Goal: Task Accomplishment & Management: Manage account settings

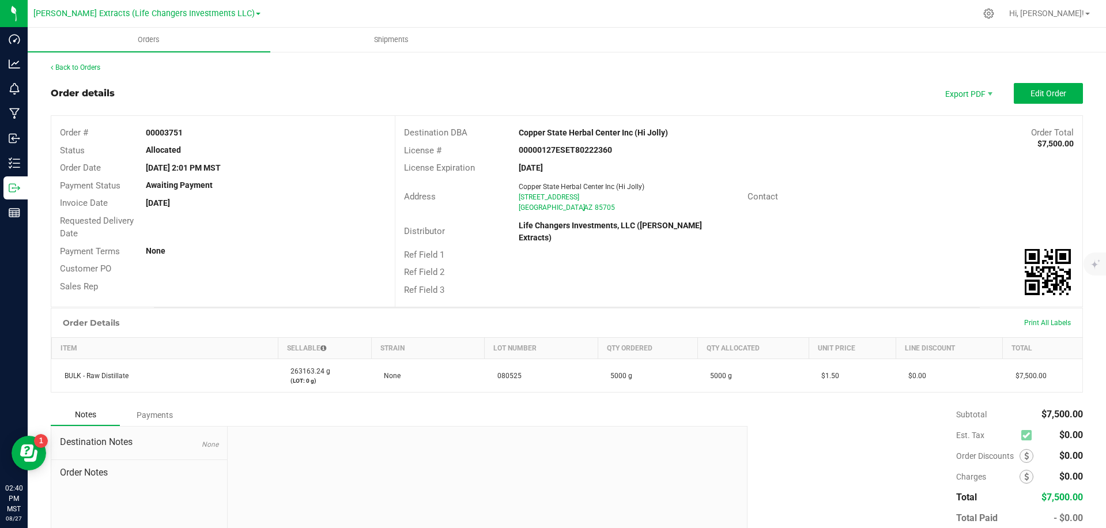
click at [79, 92] on div "Order details" at bounding box center [83, 93] width 64 height 14
click at [80, 94] on div "Order details" at bounding box center [83, 93] width 64 height 14
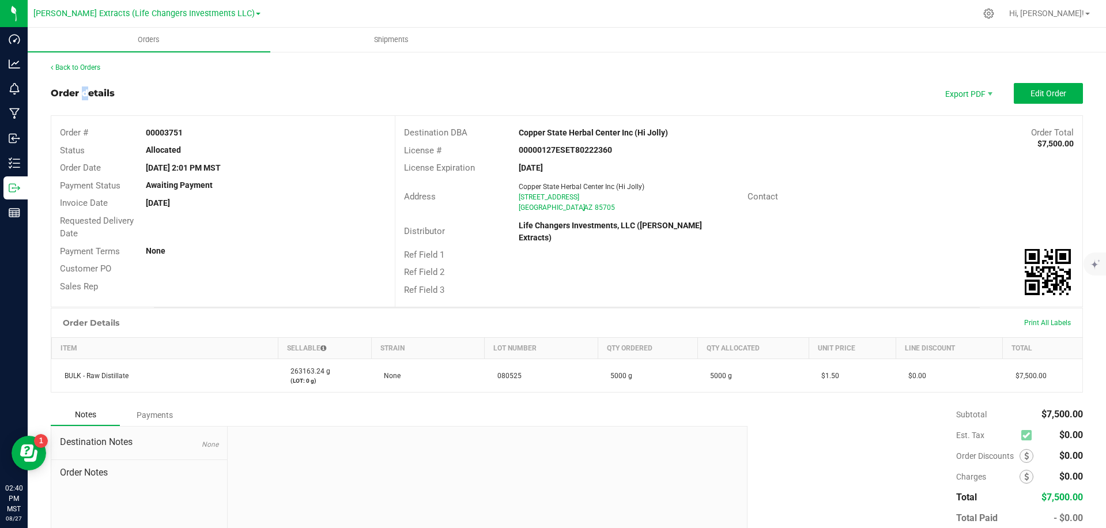
click at [80, 94] on div "Order details" at bounding box center [83, 93] width 64 height 14
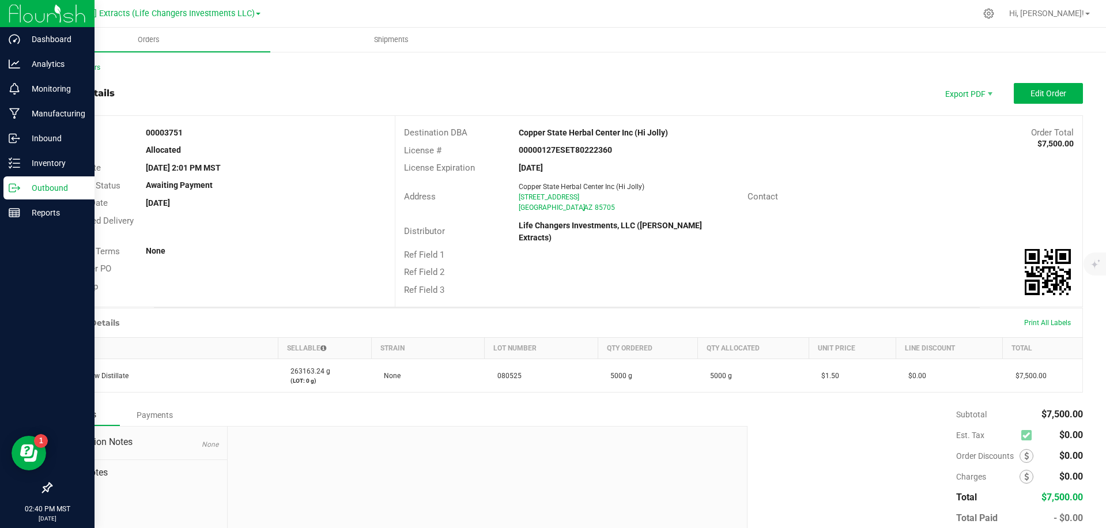
drag, startPoint x: 229, startPoint y: 96, endPoint x: 6, endPoint y: 24, distance: 234.2
click at [222, 93] on div "Order details Export PDF Edit Order" at bounding box center [567, 93] width 1032 height 21
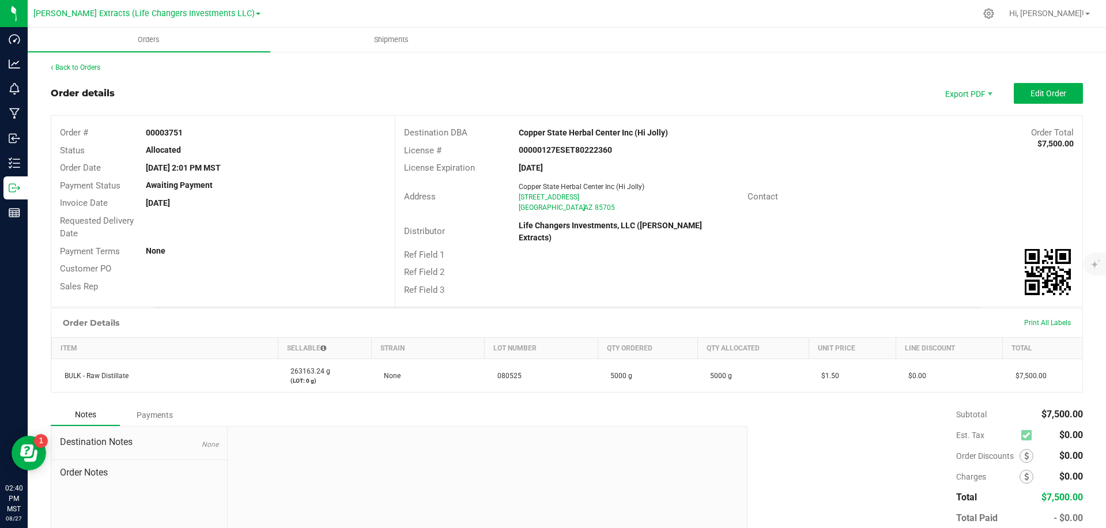
click at [698, 66] on div "Back to Orders" at bounding box center [567, 67] width 1032 height 10
click at [671, 131] on div "Copper State Herbal Center Inc (Hi Jolly)" at bounding box center [653, 133] width 286 height 12
click at [651, 185] on div "Copper State Herbal Center Inc (Hi Jolly)" at bounding box center [629, 187] width 220 height 10
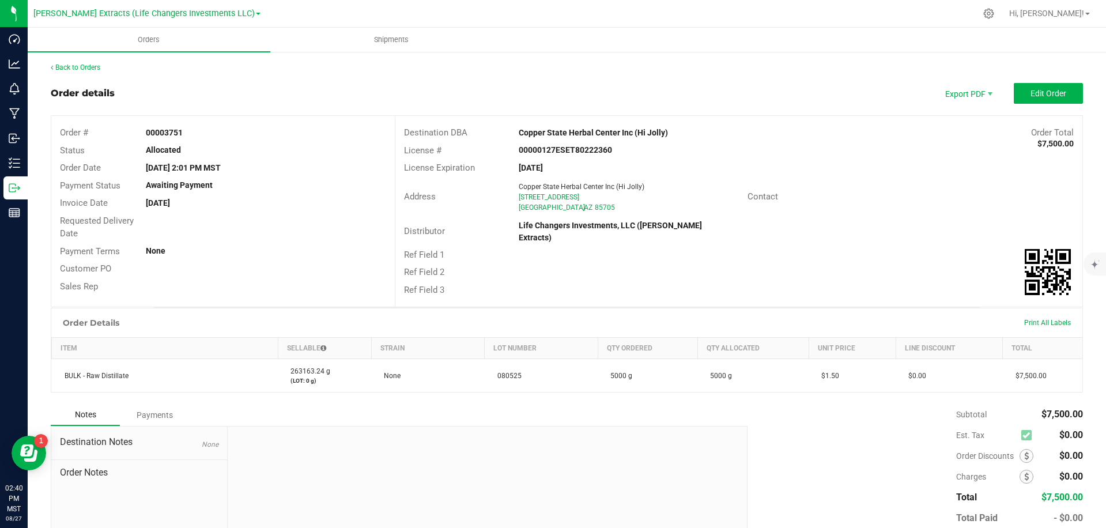
click at [651, 185] on div "Copper State Herbal Center Inc (Hi Jolly)" at bounding box center [629, 187] width 220 height 10
click at [648, 207] on div "[GEOGRAPHIC_DATA]" at bounding box center [629, 207] width 220 height 10
drag, startPoint x: 648, startPoint y: 207, endPoint x: 655, endPoint y: 197, distance: 12.8
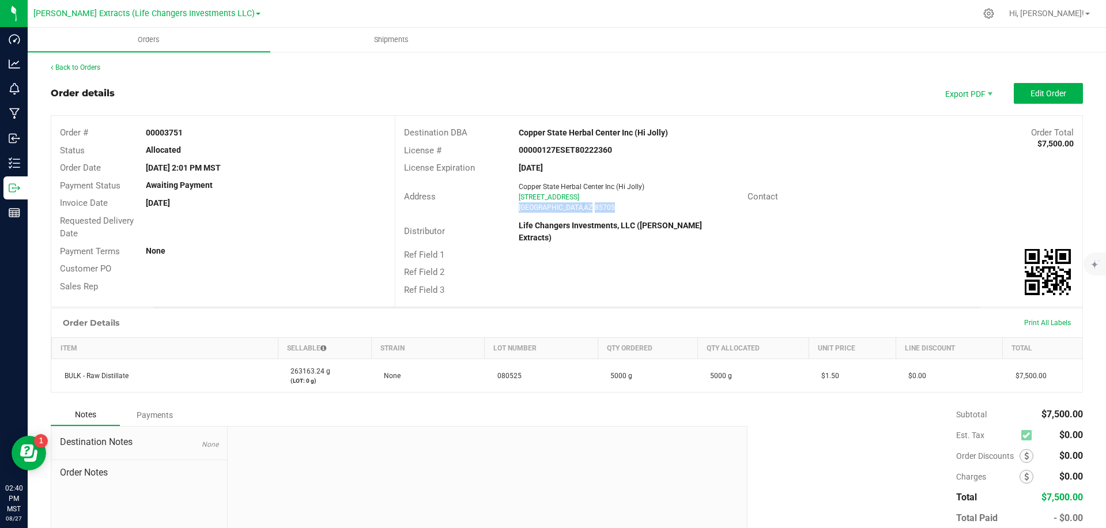
click at [648, 207] on div "[GEOGRAPHIC_DATA]" at bounding box center [629, 207] width 220 height 10
click at [663, 184] on div "Copper State Herbal Center Inc (Hi Jolly)" at bounding box center [629, 187] width 220 height 10
click at [674, 151] on div "00000127ESET80222360" at bounding box center [624, 150] width 229 height 12
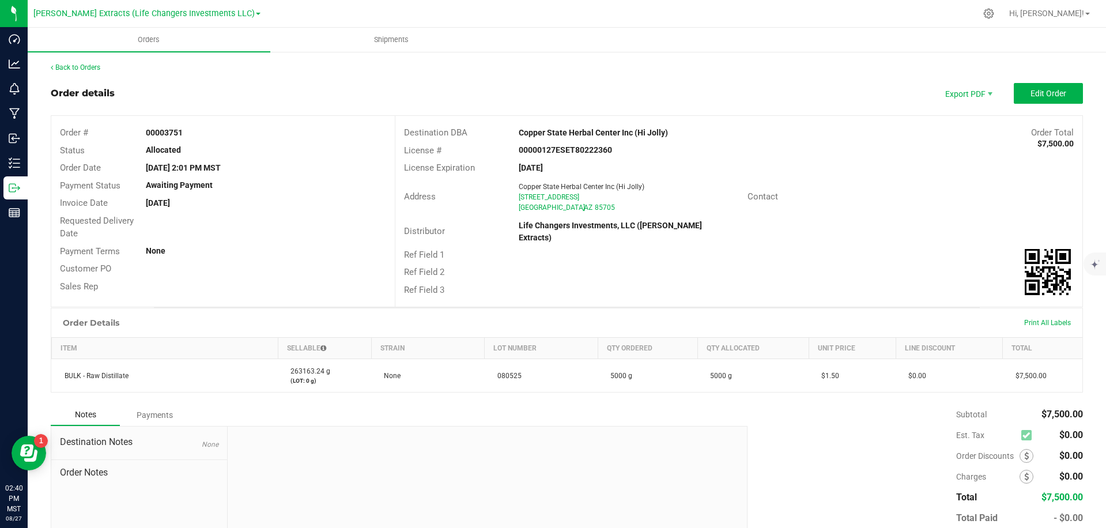
click at [674, 151] on div "00000127ESET80222360" at bounding box center [624, 150] width 229 height 12
click at [692, 132] on div "Copper State Herbal Center Inc (Hi Jolly)" at bounding box center [653, 133] width 286 height 12
drag, startPoint x: 692, startPoint y: 132, endPoint x: 666, endPoint y: 167, distance: 43.2
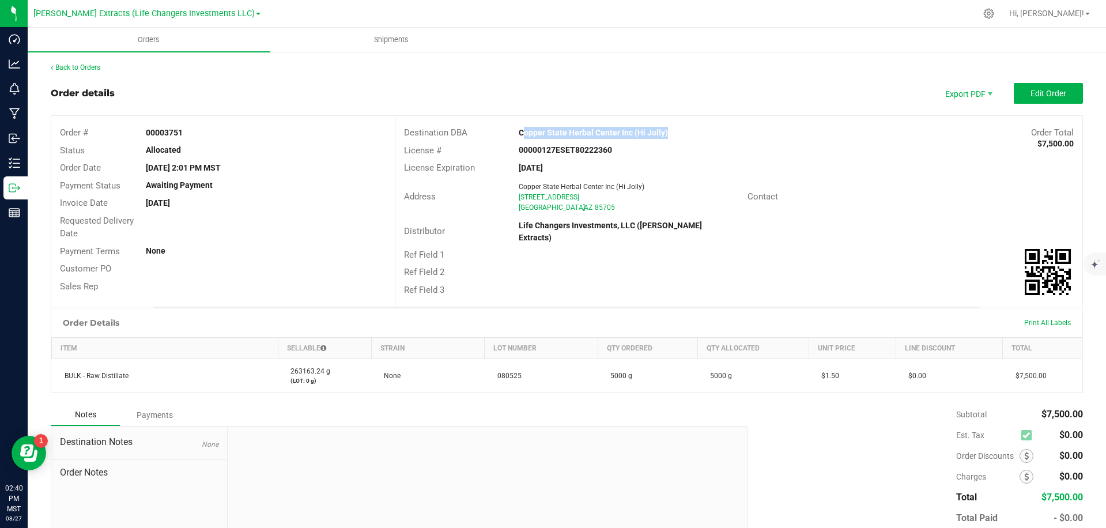
click at [692, 133] on div "Copper State Herbal Center Inc (Hi Jolly)" at bounding box center [653, 133] width 286 height 12
click at [669, 166] on div "[DATE]" at bounding box center [624, 168] width 229 height 12
click at [697, 133] on div "Copper State Herbal Center Inc (Hi Jolly)" at bounding box center [653, 133] width 286 height 12
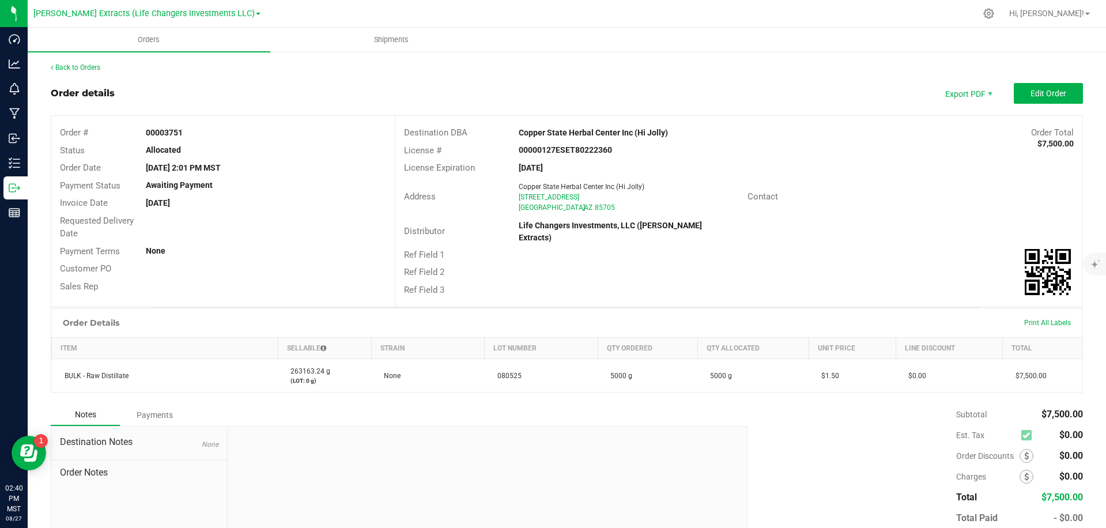
click at [697, 133] on div "Copper State Herbal Center Inc (Hi Jolly)" at bounding box center [653, 133] width 286 height 12
click at [889, 88] on div "Order details Export PDF Edit Order" at bounding box center [567, 93] width 1032 height 21
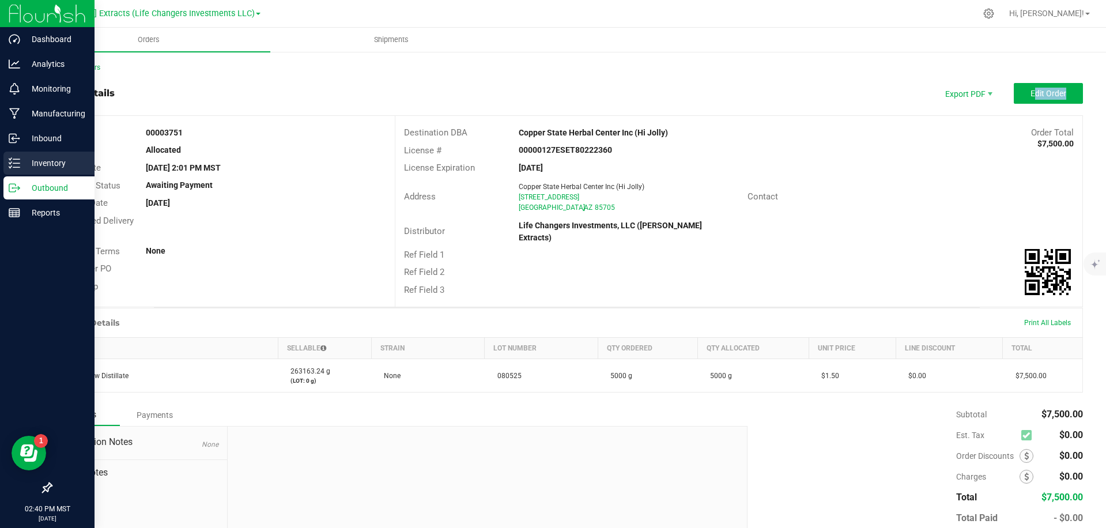
click at [24, 164] on p "Inventory" at bounding box center [54, 163] width 69 height 14
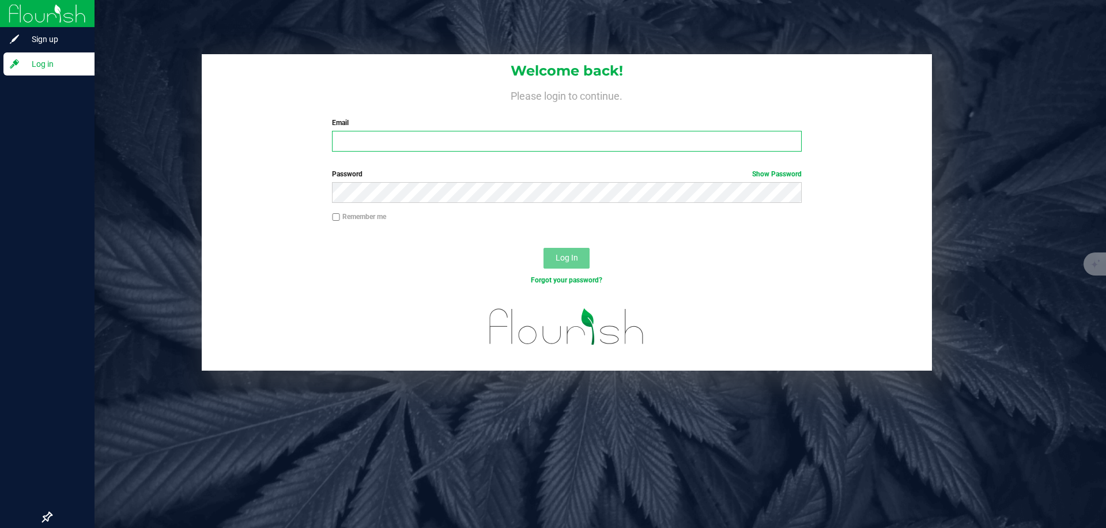
click at [378, 150] on input "Email" at bounding box center [567, 141] width 470 height 21
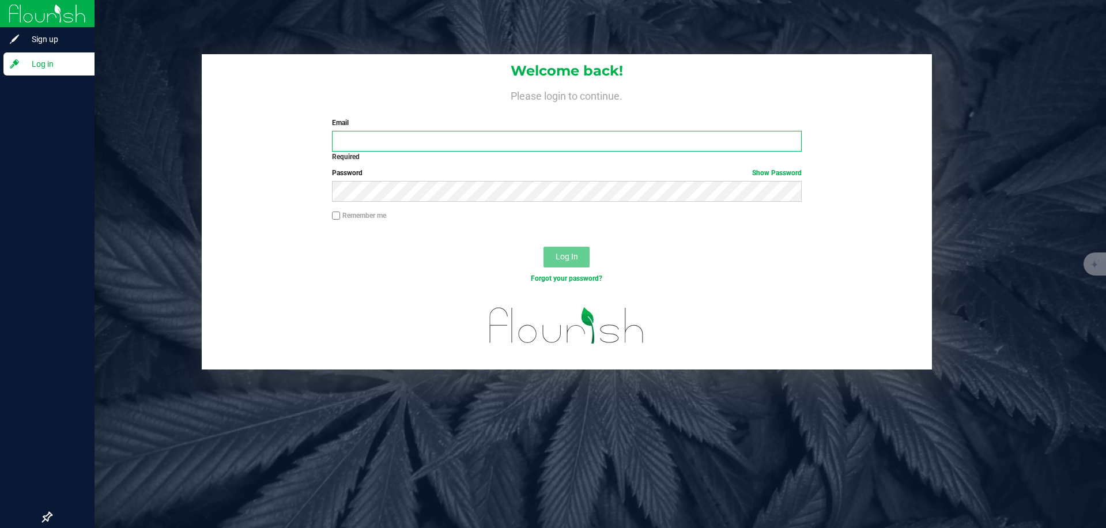
type input "[PERSON_NAME][EMAIL_ADDRESS][DOMAIN_NAME]"
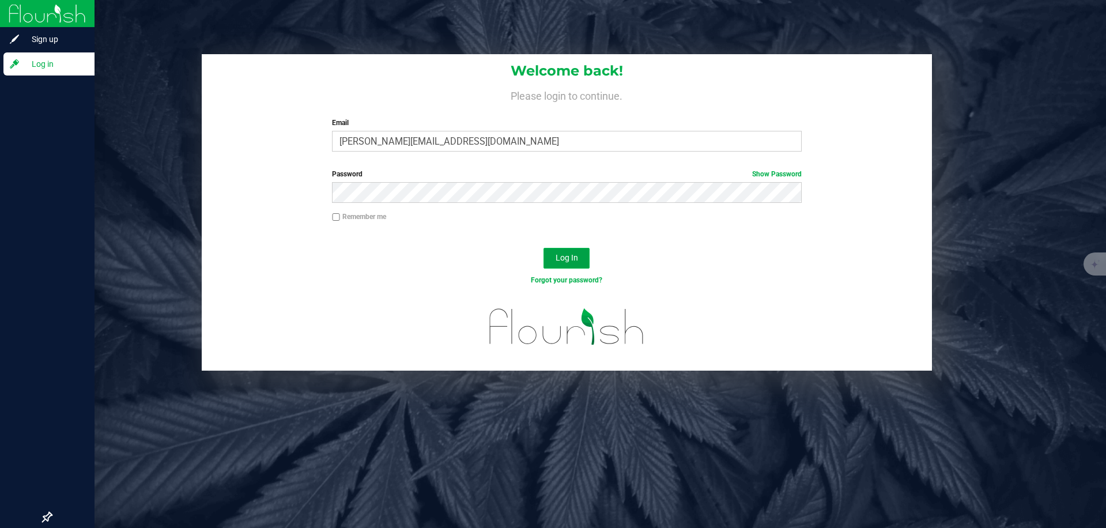
click at [547, 256] on button "Log In" at bounding box center [566, 258] width 46 height 21
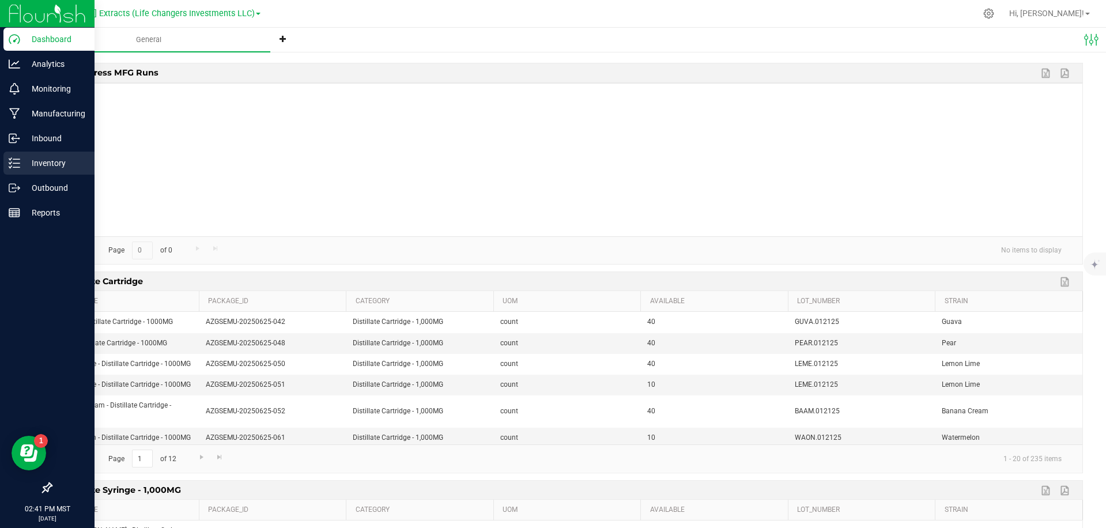
click at [20, 165] on p "Inventory" at bounding box center [54, 163] width 69 height 14
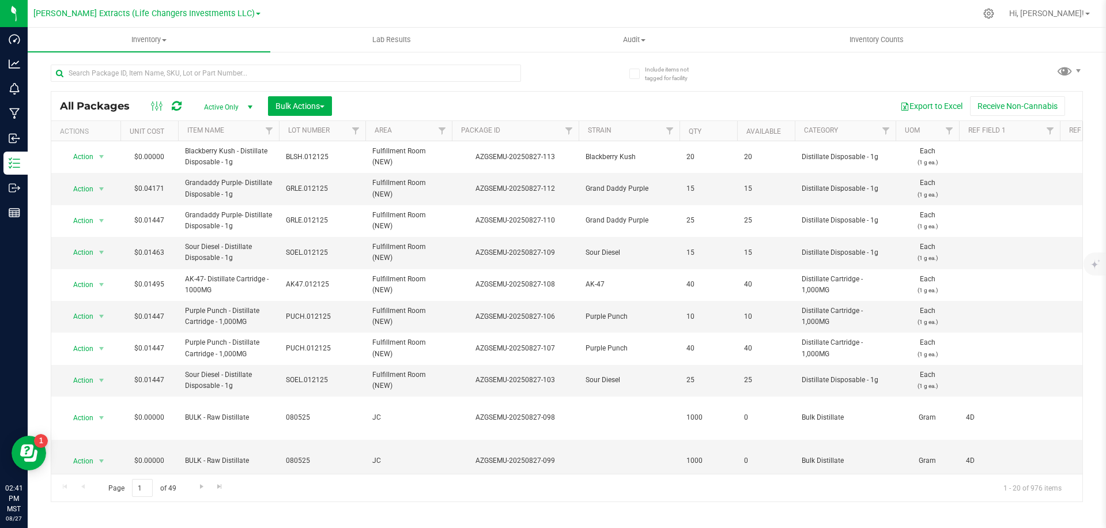
click at [557, 70] on div at bounding box center [309, 72] width 516 height 37
